Goal: Information Seeking & Learning: Learn about a topic

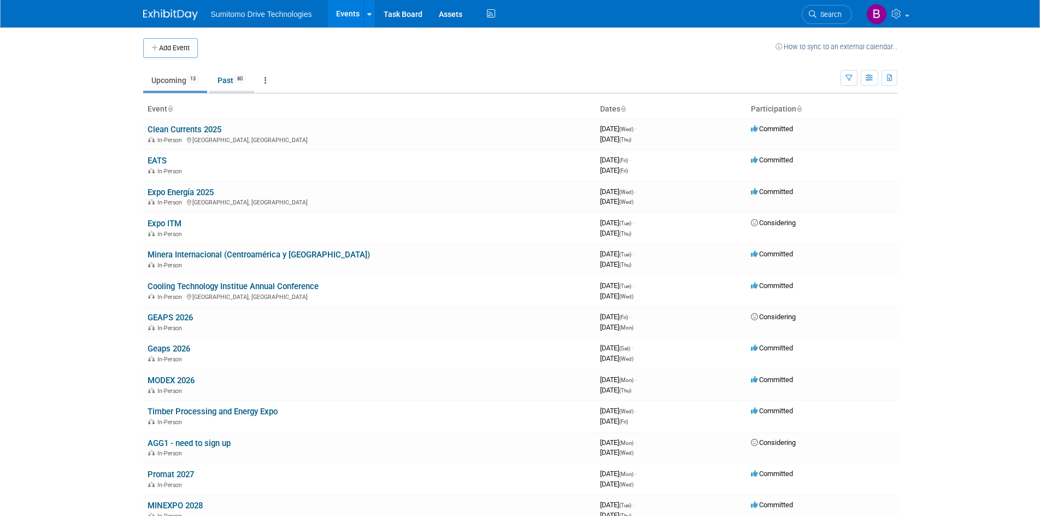
click at [219, 75] on link "Past 80" at bounding box center [231, 80] width 45 height 21
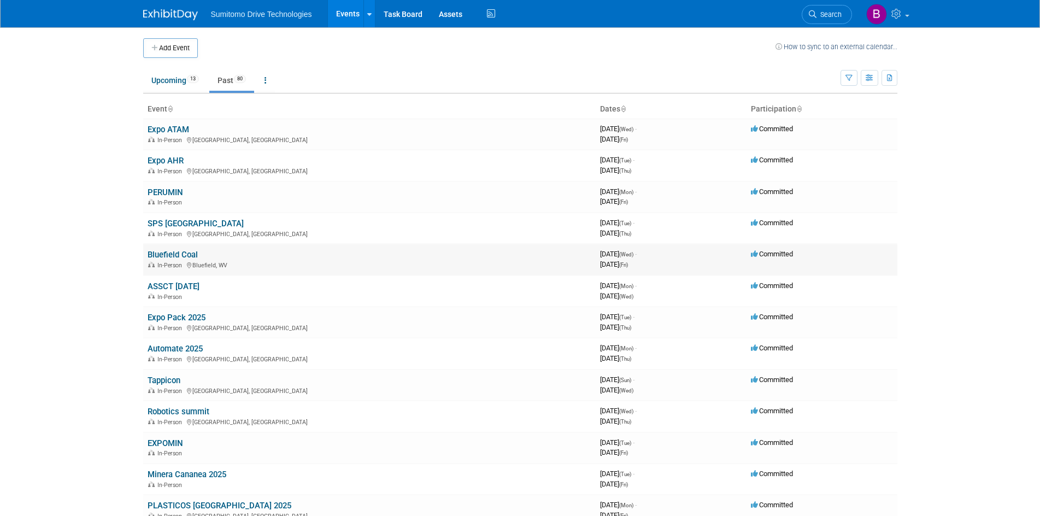
click at [161, 255] on link "Bluefield Coal" at bounding box center [173, 255] width 50 height 10
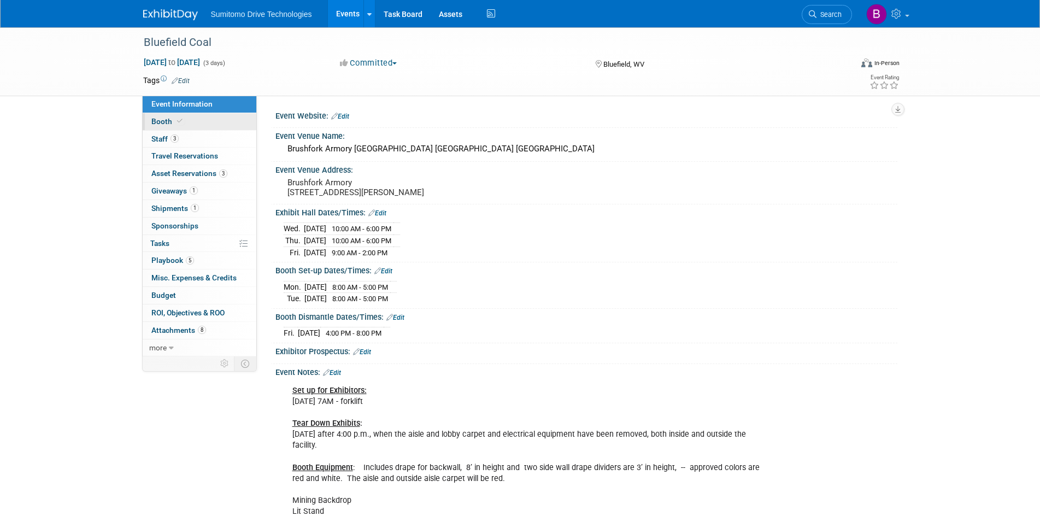
click at [201, 123] on link "Booth" at bounding box center [200, 121] width 114 height 17
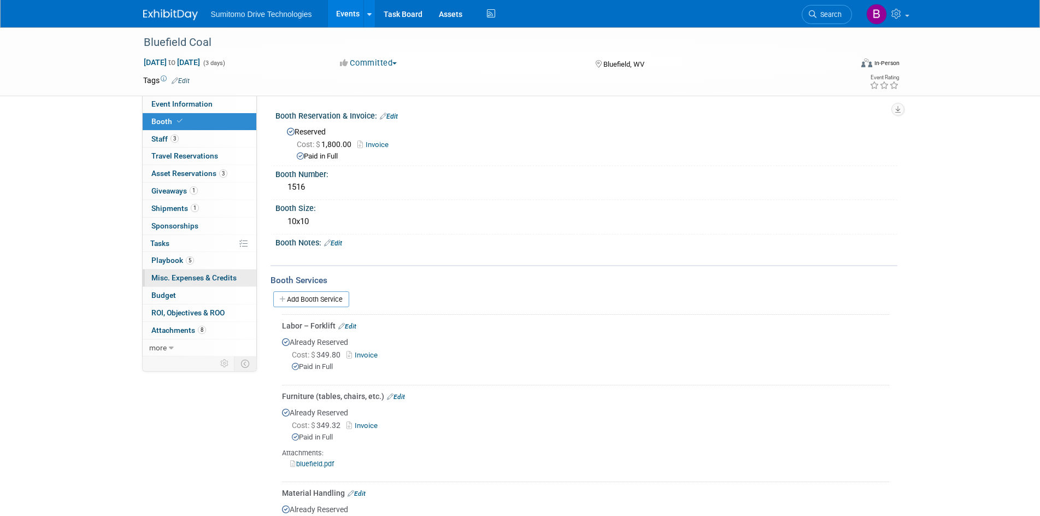
click at [220, 283] on link "0 Misc. Expenses & Credits 0" at bounding box center [200, 277] width 114 height 17
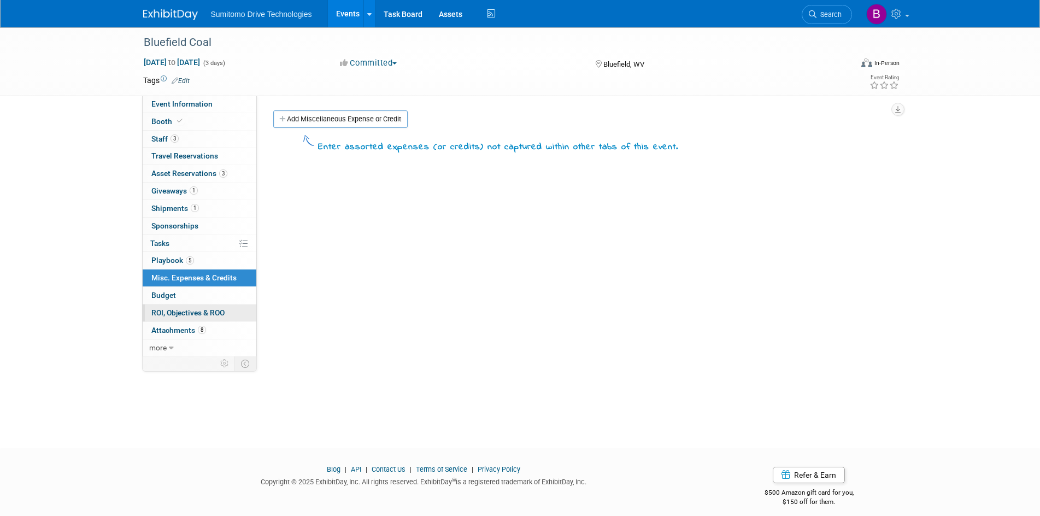
click at [214, 316] on span "ROI, Objectives & ROO 0" at bounding box center [187, 312] width 73 height 9
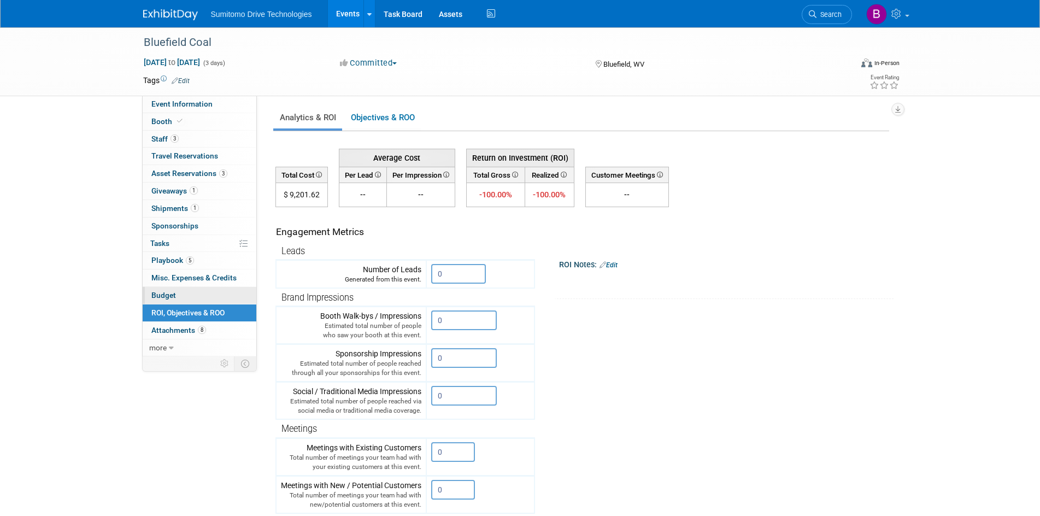
click at [209, 302] on link "Budget" at bounding box center [200, 295] width 114 height 17
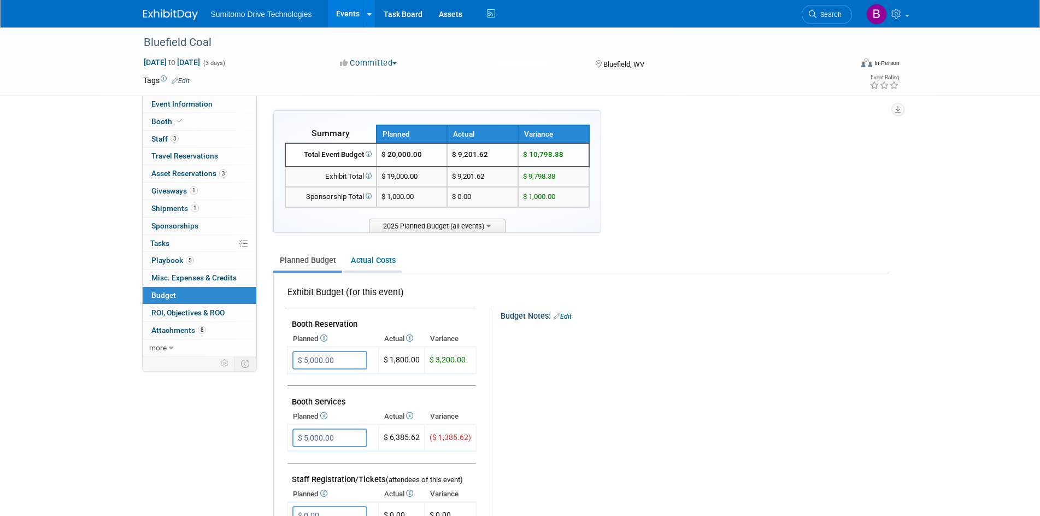
click at [365, 264] on link "Actual Costs" at bounding box center [372, 260] width 57 height 20
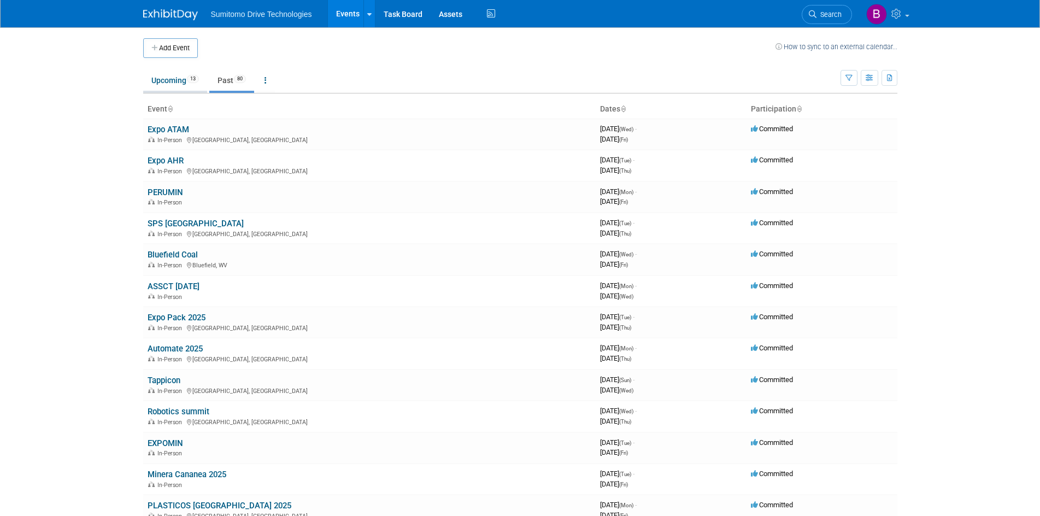
click at [186, 81] on link "Upcoming 13" at bounding box center [175, 80] width 64 height 21
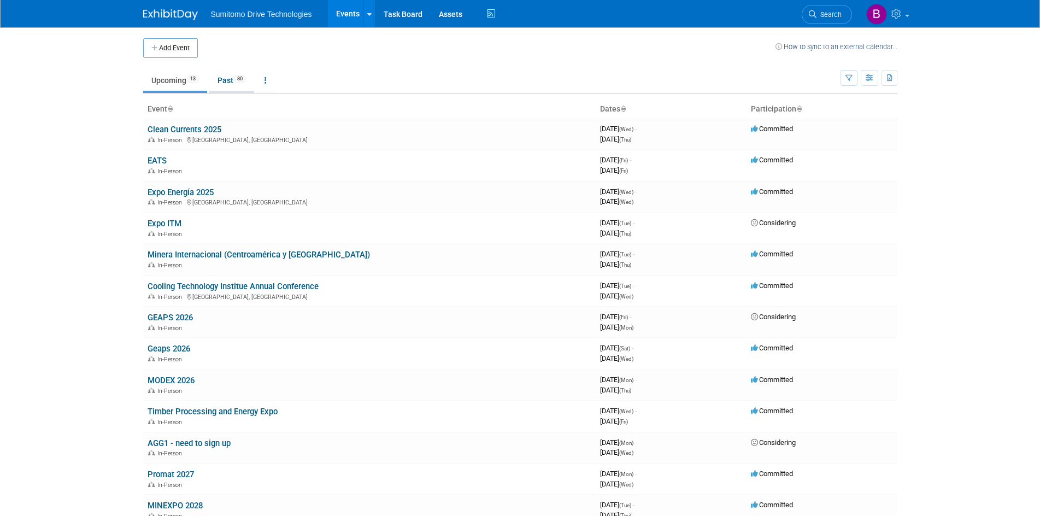
click at [233, 81] on link "Past 80" at bounding box center [231, 80] width 45 height 21
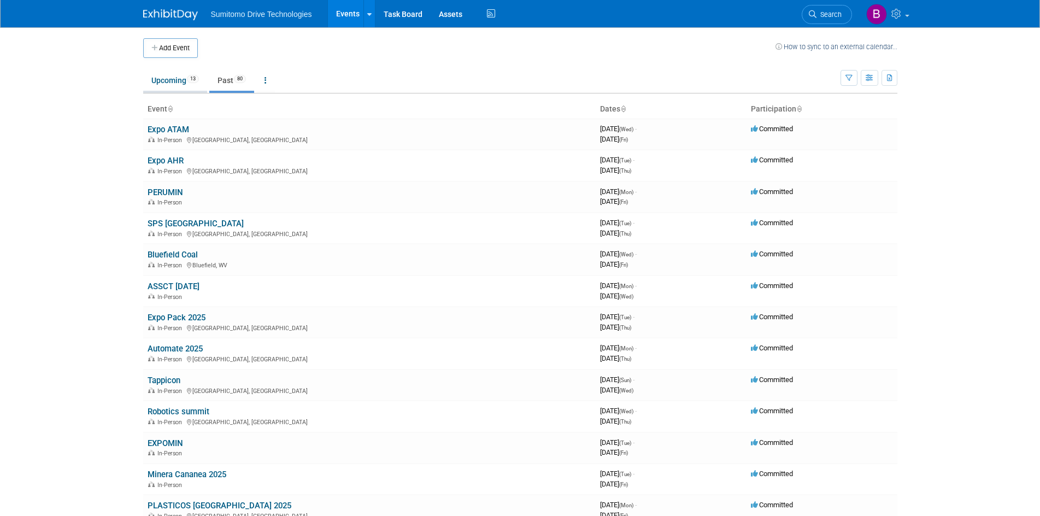
click at [184, 89] on link "Upcoming 13" at bounding box center [175, 80] width 64 height 21
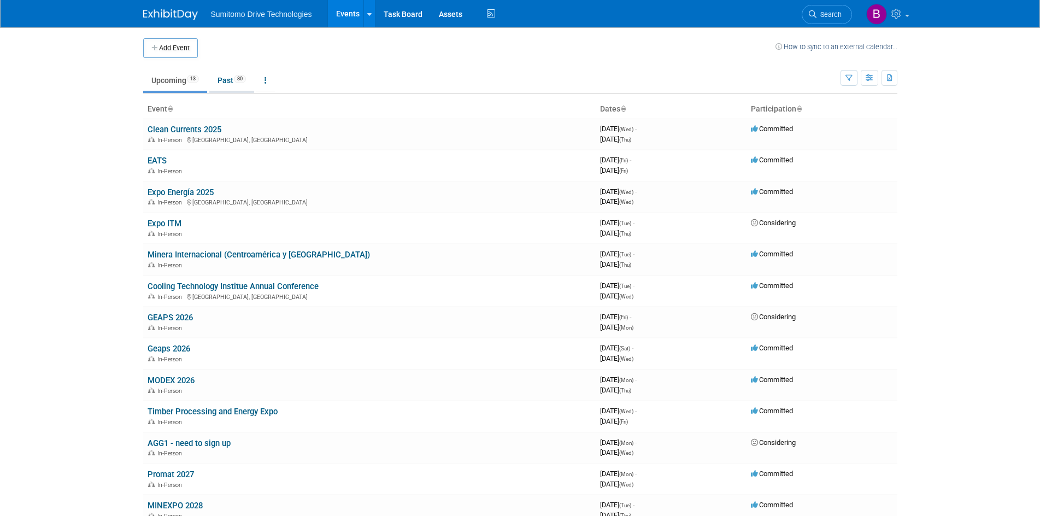
click at [236, 83] on link "Past 80" at bounding box center [231, 80] width 45 height 21
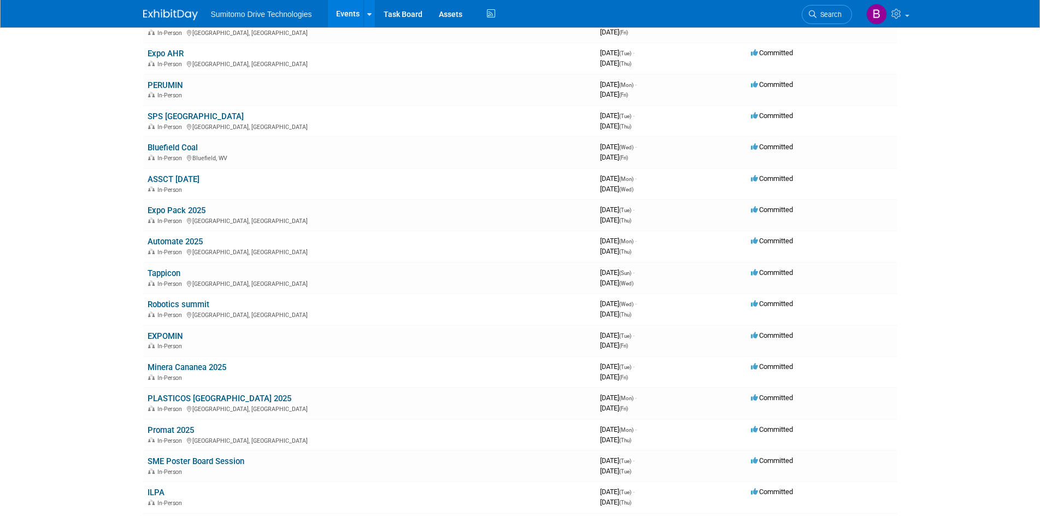
scroll to position [164, 0]
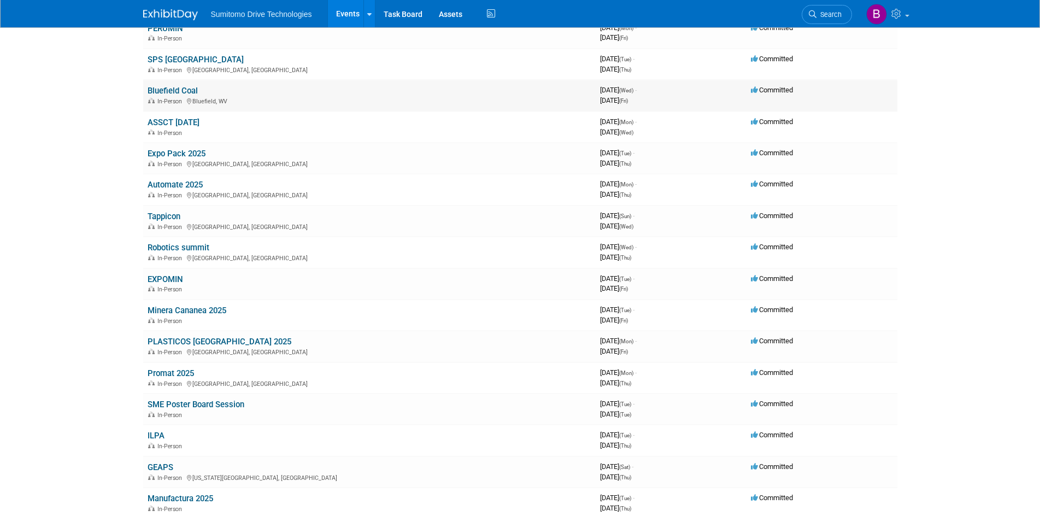
click at [183, 91] on link "Bluefield Coal" at bounding box center [173, 91] width 50 height 10
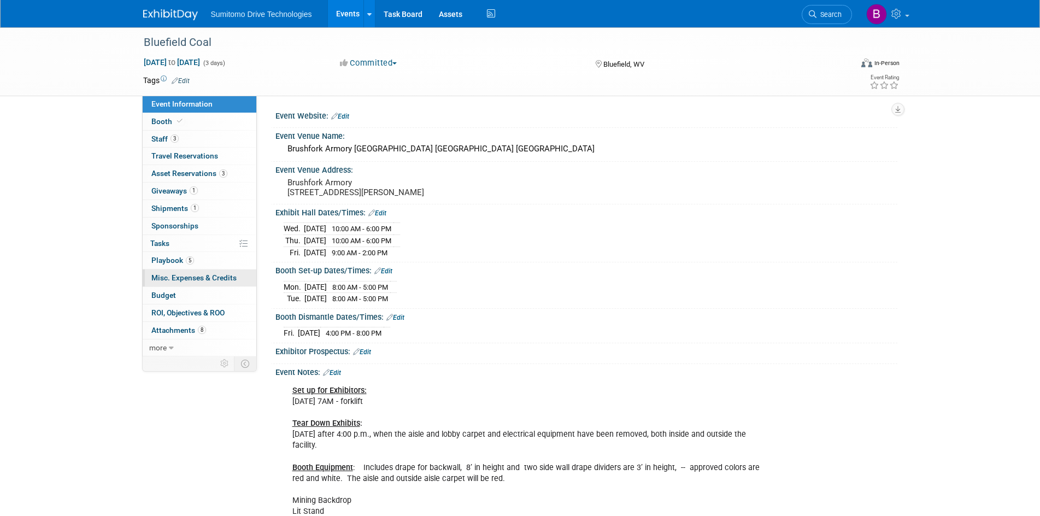
click at [201, 282] on link "0 Misc. Expenses & Credits 0" at bounding box center [200, 277] width 114 height 17
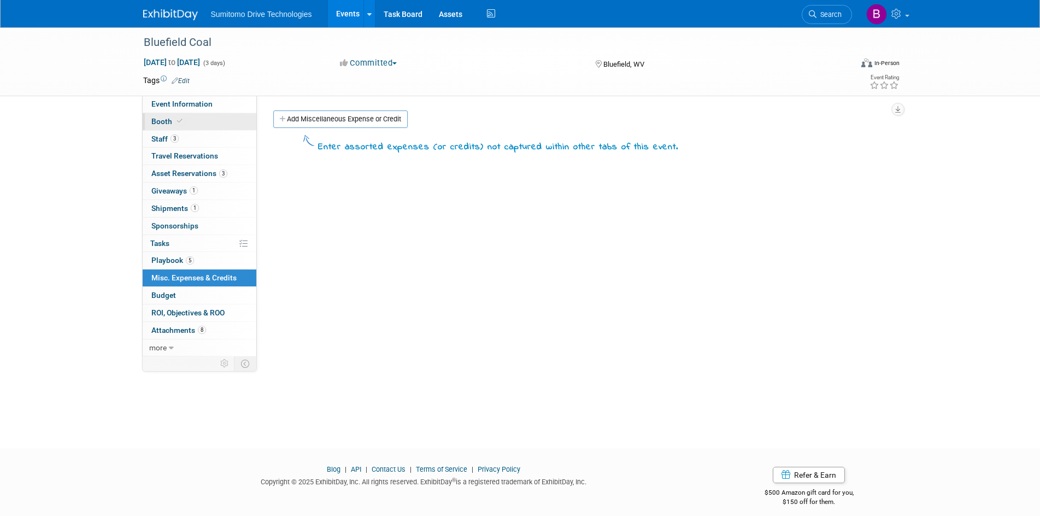
click at [179, 120] on icon at bounding box center [179, 121] width 5 height 6
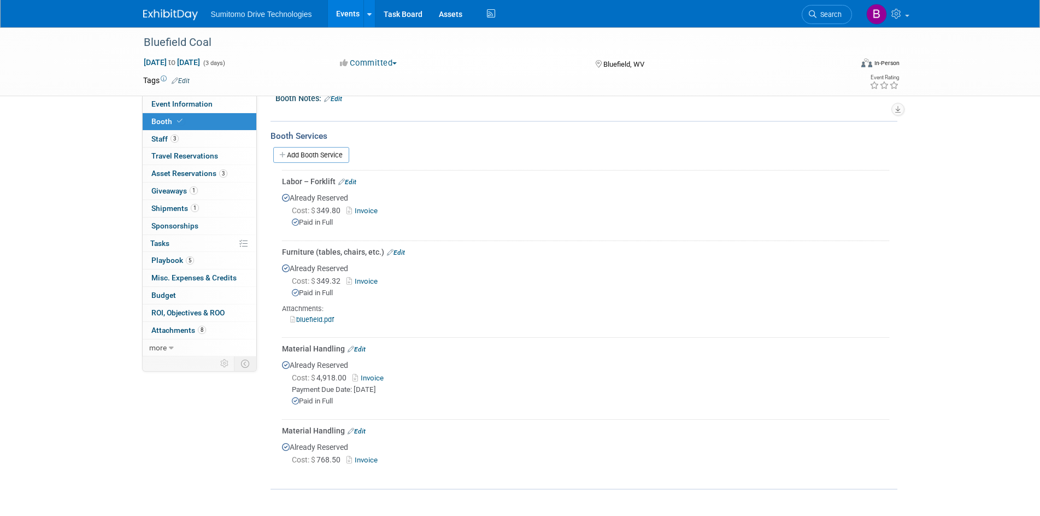
scroll to position [164, 0]
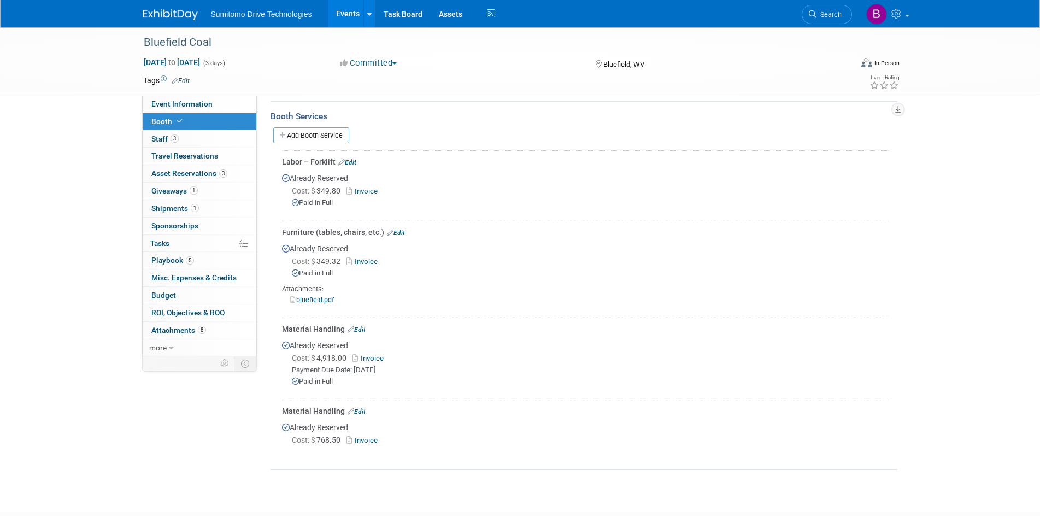
click at [374, 356] on link "Invoice" at bounding box center [370, 358] width 36 height 8
click at [200, 284] on link "0 Misc. Expenses & Credits 0" at bounding box center [200, 277] width 114 height 17
